Goal: Contribute content: Add original content to the website for others to see

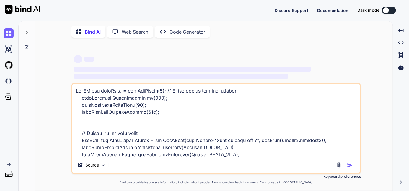
scroll to position [887, 0]
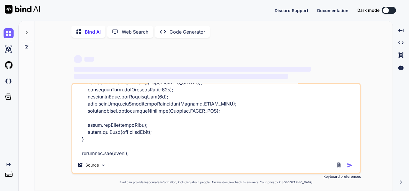
type textarea "x"
type textarea "PdfPTable leftTable = new PdfPTable(1); // Single column for left content leftT…"
click at [392, 9] on button at bounding box center [389, 10] width 14 height 7
type textarea "x"
